Goal: Transaction & Acquisition: Purchase product/service

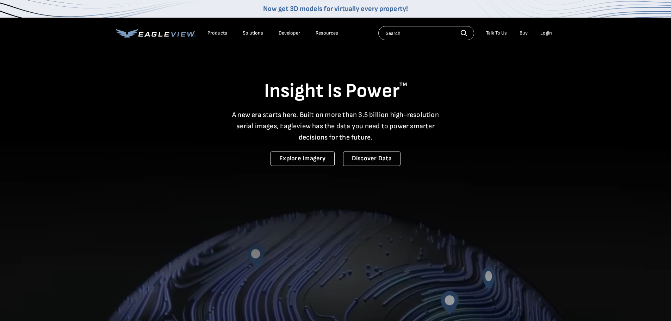
click at [540, 33] on div "Login" at bounding box center [546, 33] width 12 height 6
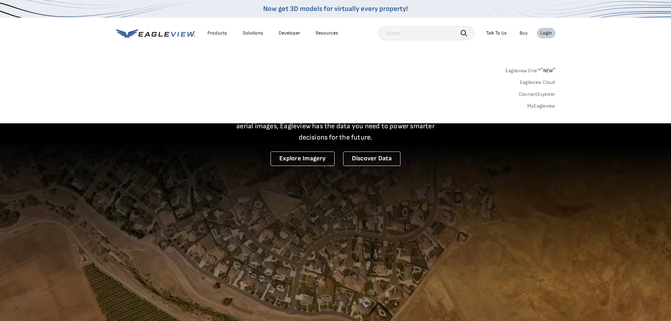
click at [541, 105] on link "MyEagleview" at bounding box center [541, 106] width 28 height 6
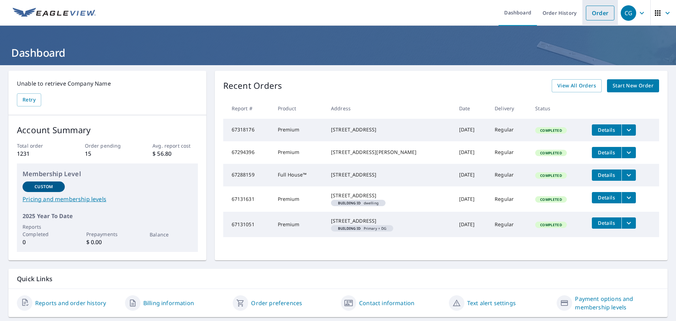
click at [601, 13] on link "Order" at bounding box center [600, 13] width 29 height 15
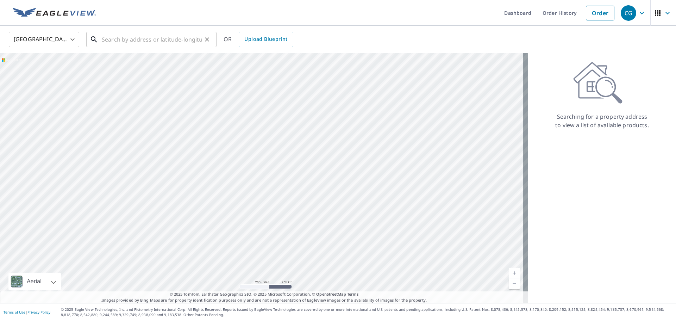
click at [158, 44] on input "text" at bounding box center [152, 40] width 100 height 20
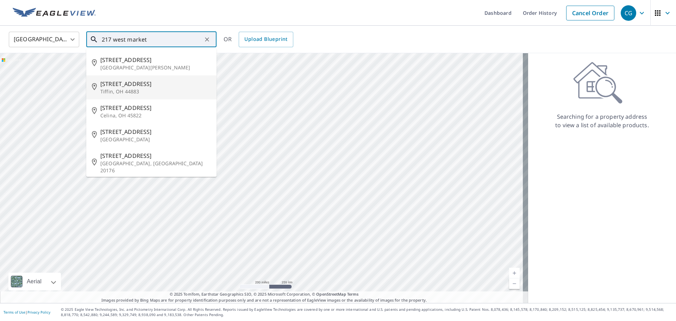
click at [147, 88] on p "Tiffin, OH 44883" at bounding box center [155, 91] width 111 height 7
type input "[STREET_ADDRESS]"
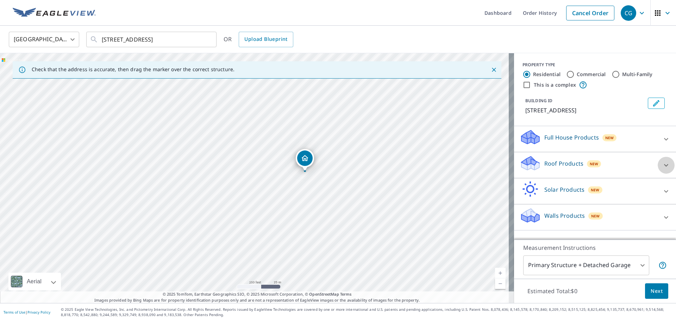
click at [662, 169] on icon at bounding box center [666, 165] width 8 height 8
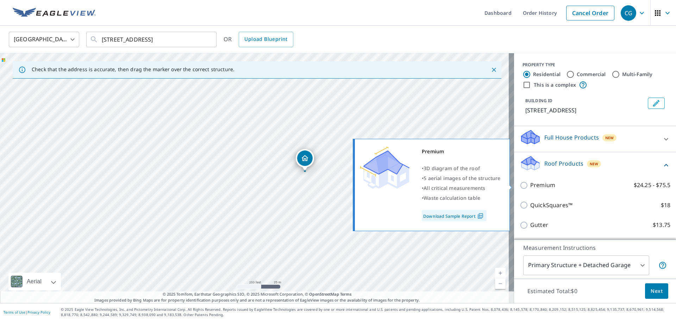
click at [520, 185] on input "Premium $24.25 - $75.5" at bounding box center [525, 185] width 11 height 8
checkbox input "true"
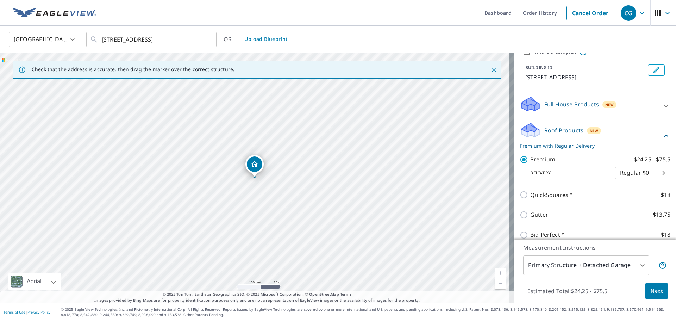
scroll to position [94, 0]
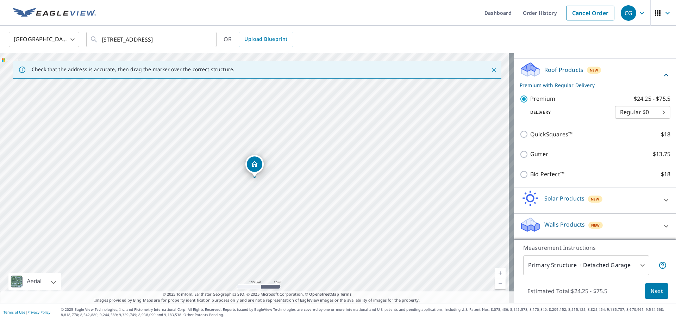
click at [653, 290] on span "Next" at bounding box center [657, 291] width 12 height 9
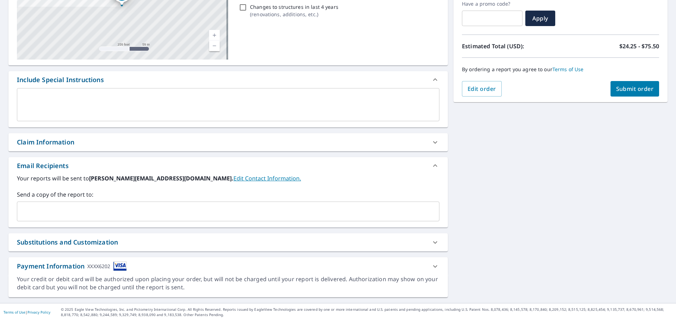
scroll to position [123, 0]
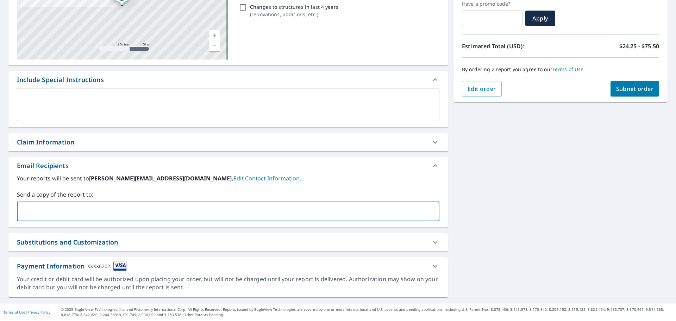
click at [211, 214] on input "text" at bounding box center [223, 211] width 406 height 13
type input "[EMAIL_ADDRESS][DOMAIN_NAME]"
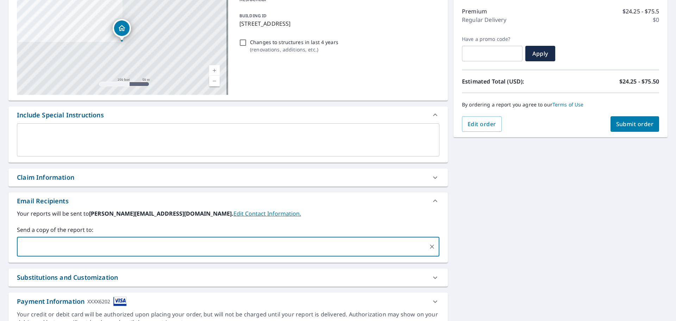
click at [614, 119] on button "Submit order" at bounding box center [634, 123] width 49 height 15
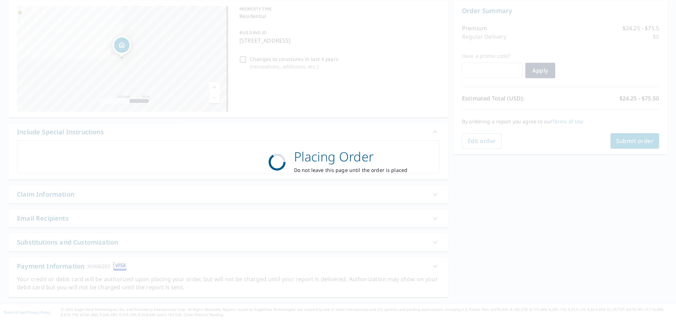
scroll to position [70, 0]
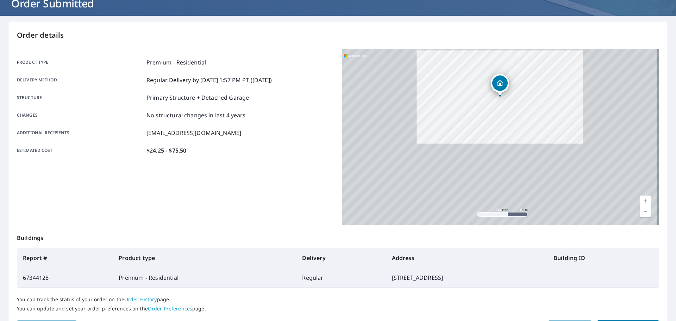
scroll to position [70, 0]
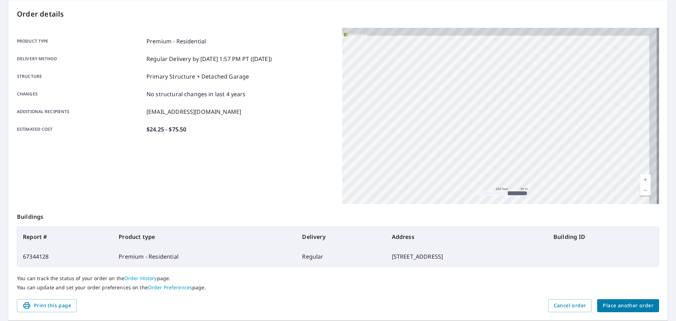
drag, startPoint x: 580, startPoint y: 49, endPoint x: 457, endPoint y: 179, distance: 179.0
click at [457, 179] on div "[STREET_ADDRESS]" at bounding box center [500, 116] width 317 height 176
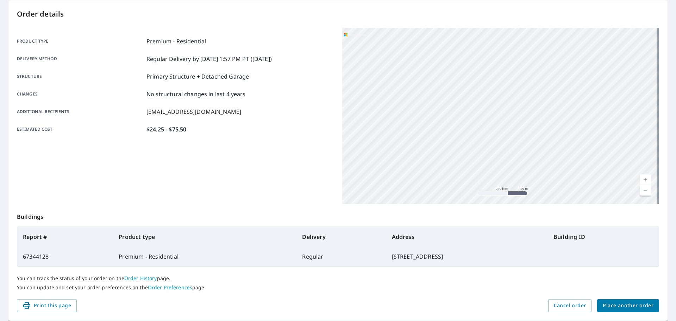
drag, startPoint x: 565, startPoint y: 45, endPoint x: 473, endPoint y: 157, distance: 144.6
click at [474, 157] on div "[STREET_ADDRESS]" at bounding box center [500, 116] width 317 height 176
drag, startPoint x: 559, startPoint y: 82, endPoint x: 490, endPoint y: 123, distance: 80.2
click at [490, 123] on div "[STREET_ADDRESS]" at bounding box center [500, 116] width 317 height 176
drag, startPoint x: 458, startPoint y: 113, endPoint x: 471, endPoint y: 127, distance: 19.4
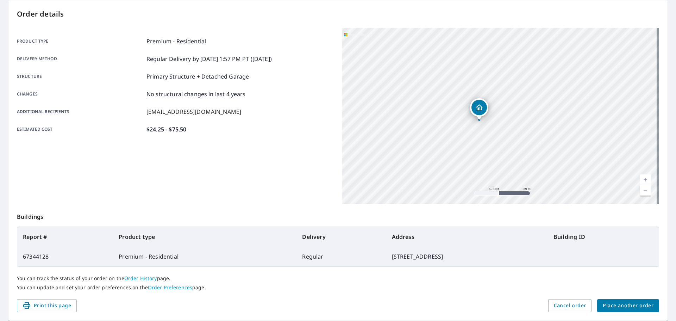
click at [471, 127] on div "[STREET_ADDRESS]" at bounding box center [500, 116] width 317 height 176
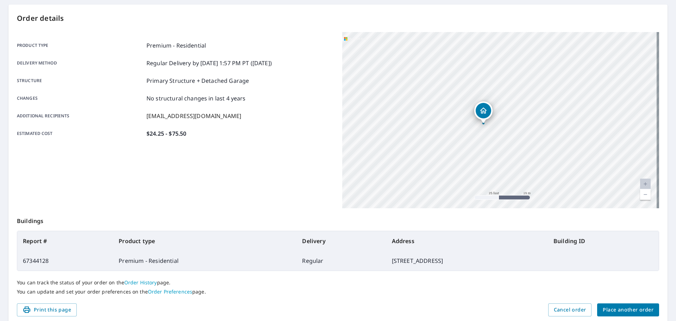
scroll to position [23, 0]
